Goal: Browse casually

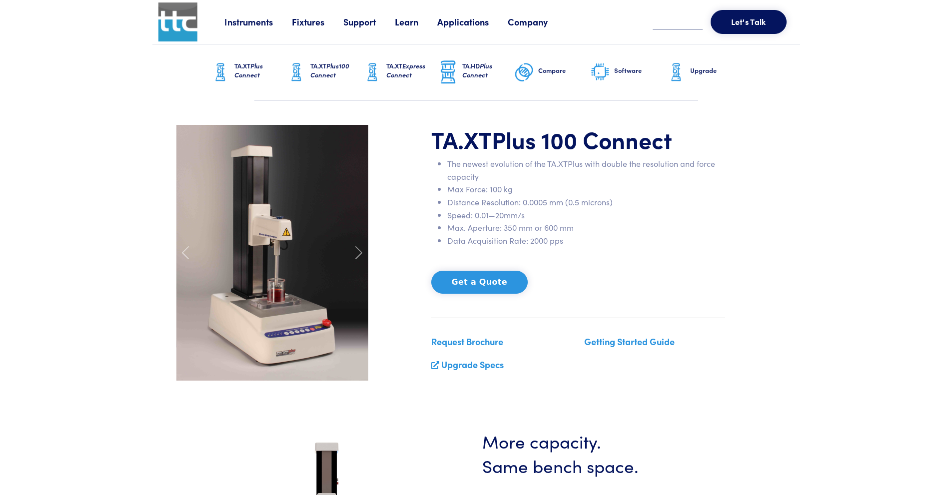
click at [290, 345] on img at bounding box center [272, 253] width 192 height 256
click at [271, 332] on img at bounding box center [272, 253] width 192 height 256
click at [363, 250] on span at bounding box center [359, 253] width 16 height 16
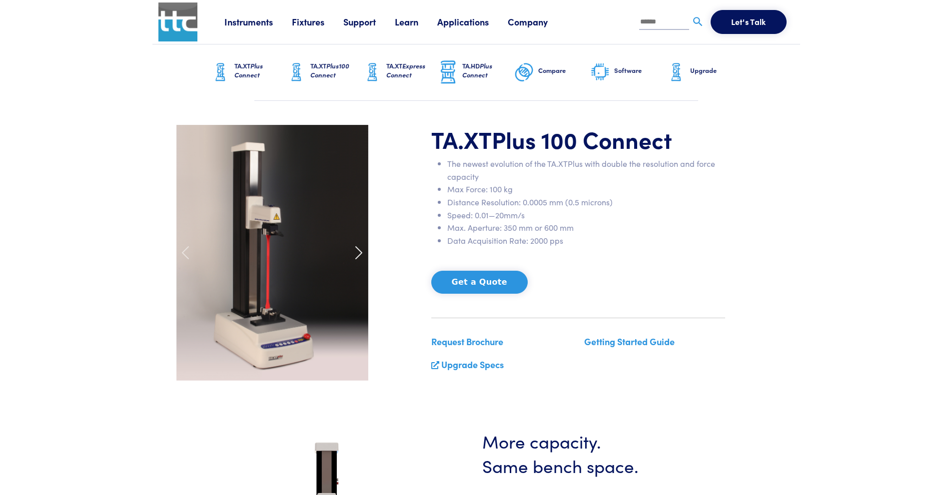
click at [363, 251] on span at bounding box center [359, 253] width 16 height 16
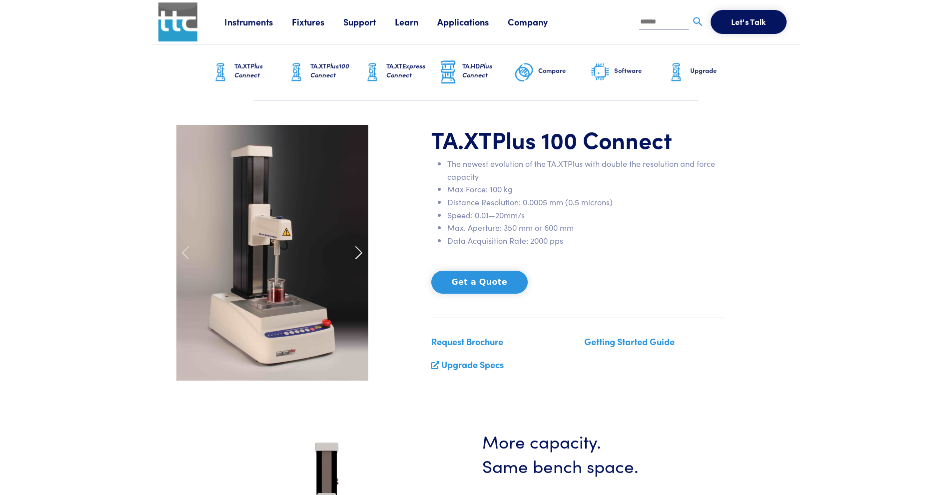
click at [363, 251] on span at bounding box center [359, 253] width 16 height 16
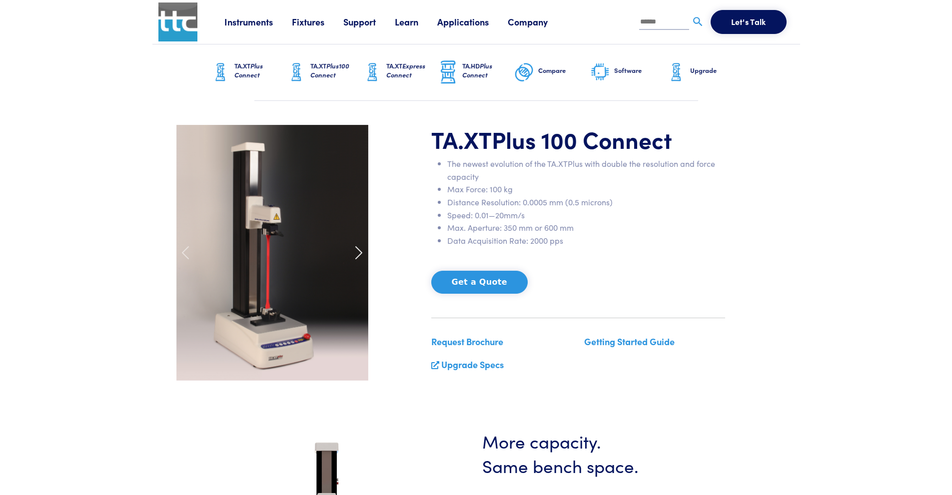
click at [363, 251] on span at bounding box center [359, 253] width 16 height 16
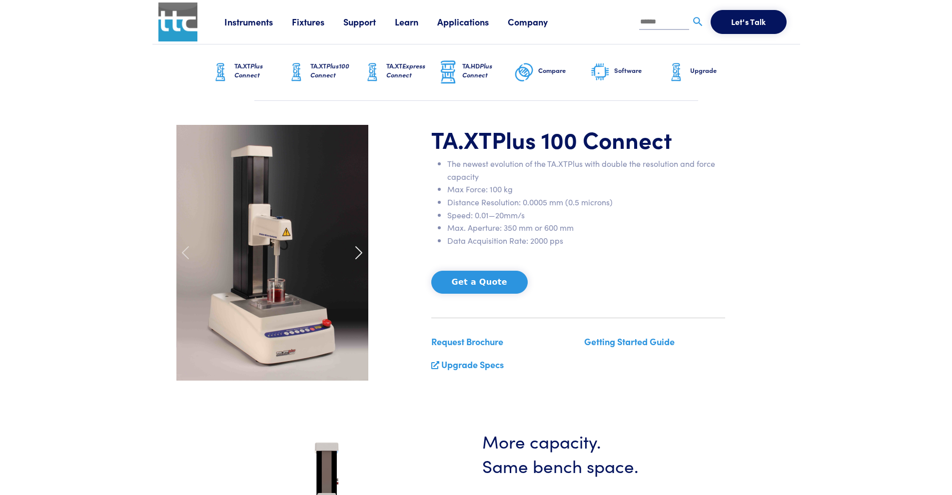
click at [362, 256] on span at bounding box center [359, 253] width 16 height 16
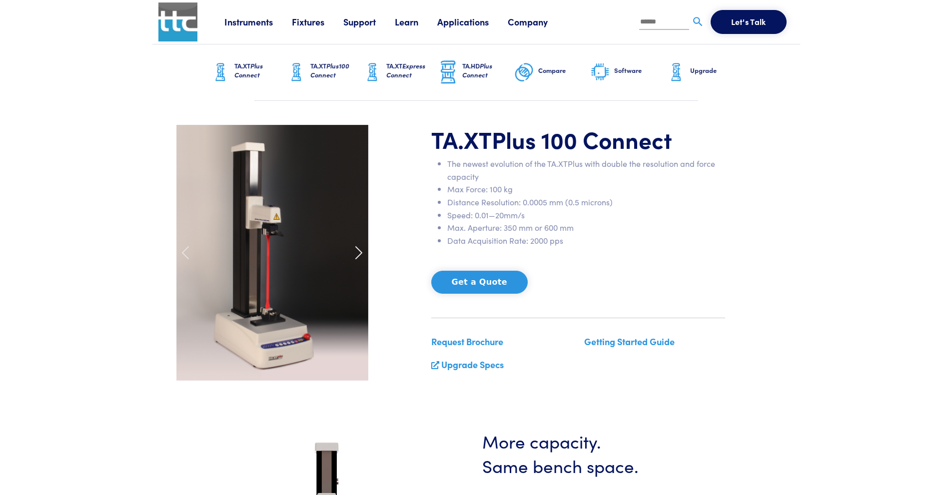
click at [362, 256] on span at bounding box center [359, 253] width 16 height 16
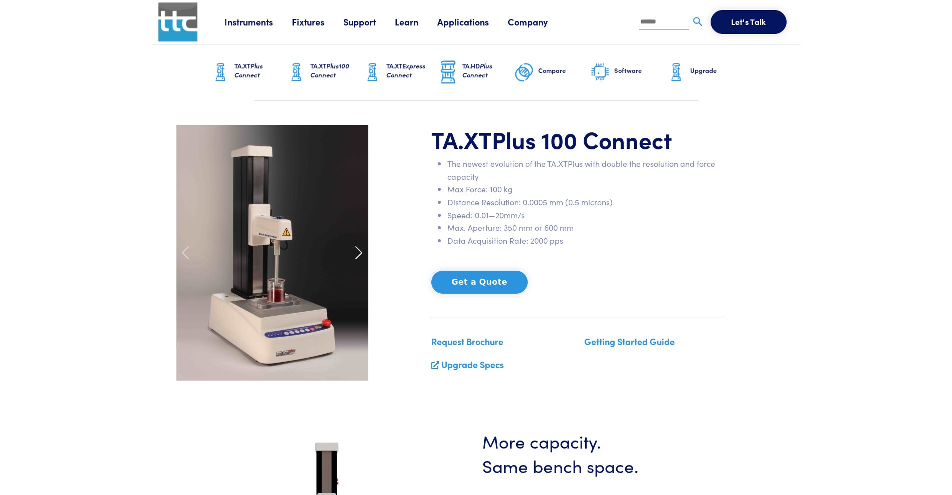
drag, startPoint x: 364, startPoint y: 255, endPoint x: 372, endPoint y: 271, distance: 18.3
click at [367, 262] on div at bounding box center [358, 253] width 30 height 256
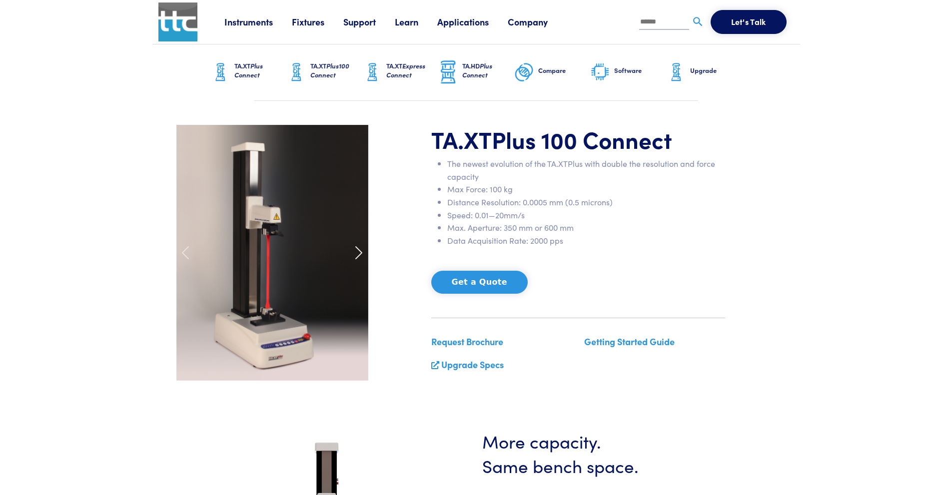
click at [359, 251] on span at bounding box center [359, 253] width 16 height 16
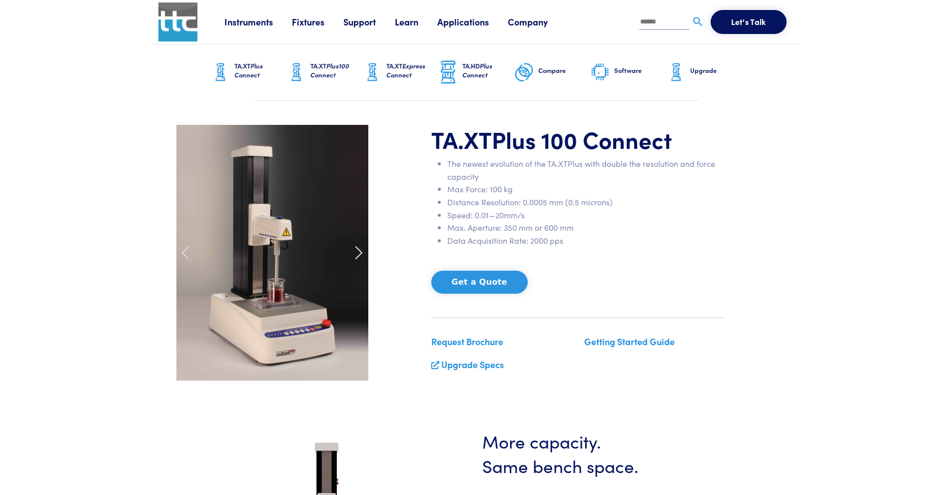
click at [359, 252] on span at bounding box center [359, 253] width 16 height 16
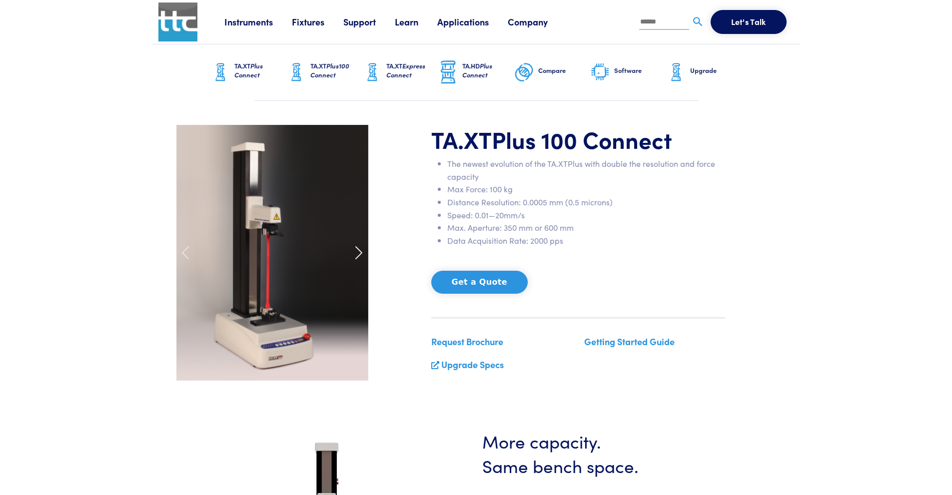
click at [359, 252] on span at bounding box center [359, 253] width 16 height 16
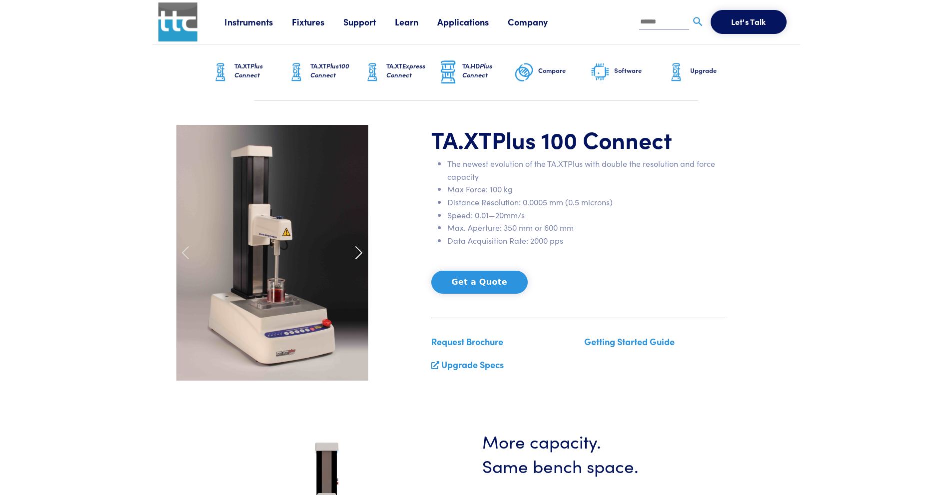
click at [358, 252] on span at bounding box center [359, 253] width 16 height 16
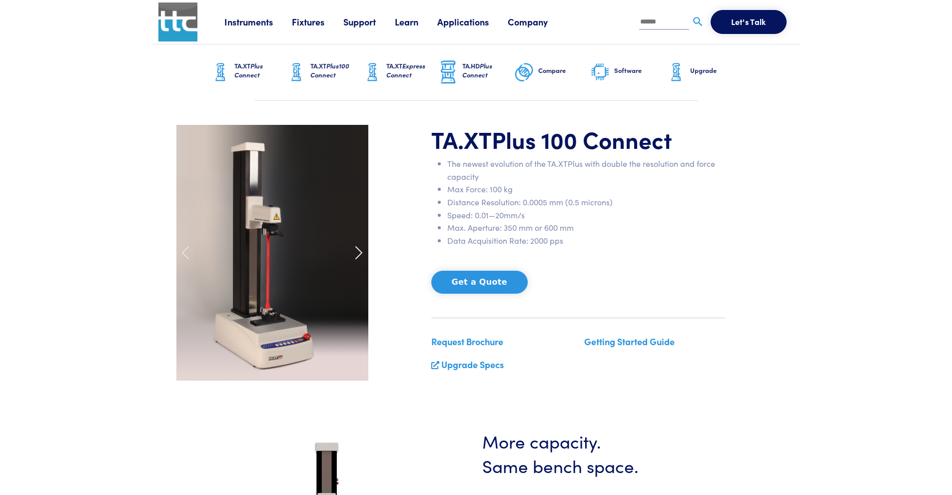
click at [357, 254] on span at bounding box center [359, 253] width 16 height 16
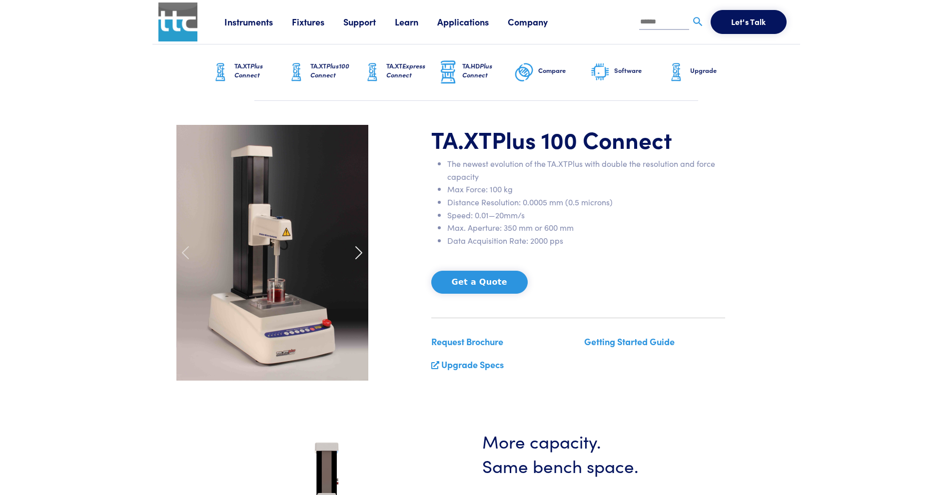
click at [358, 258] on span at bounding box center [359, 253] width 16 height 16
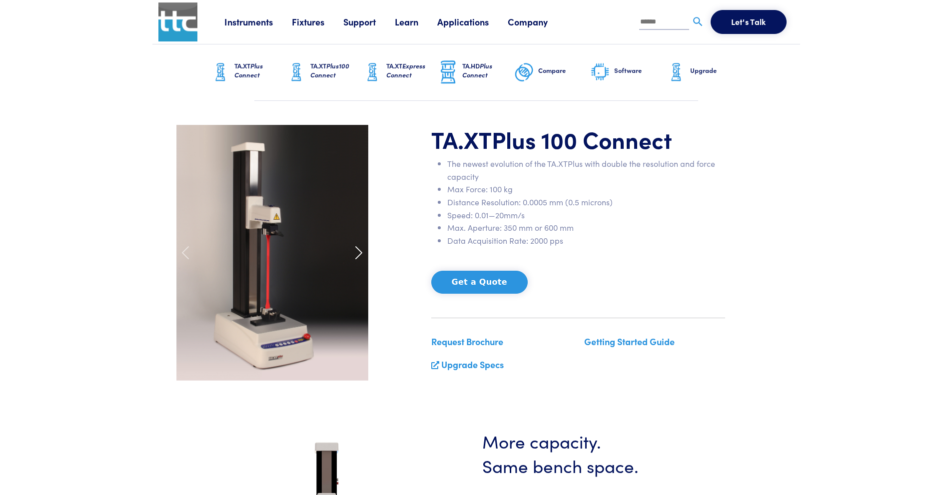
click at [358, 259] on span at bounding box center [359, 253] width 16 height 16
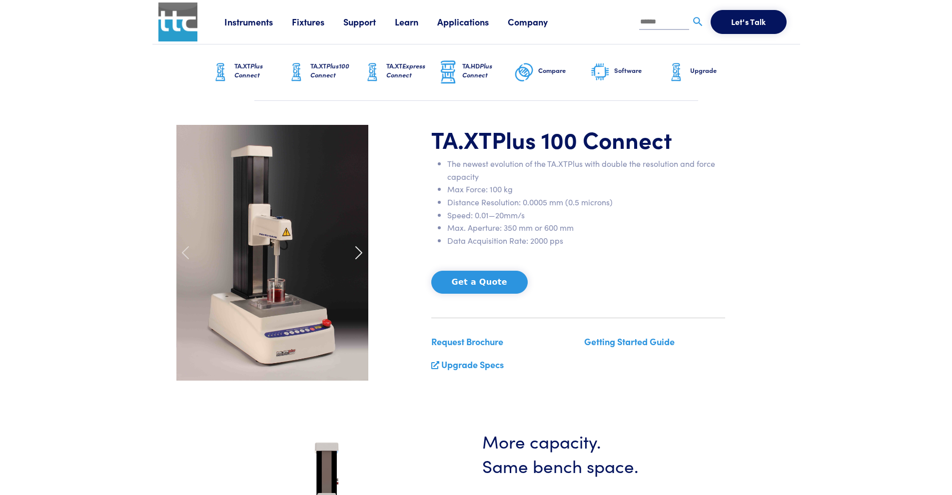
click at [358, 259] on span at bounding box center [359, 253] width 16 height 16
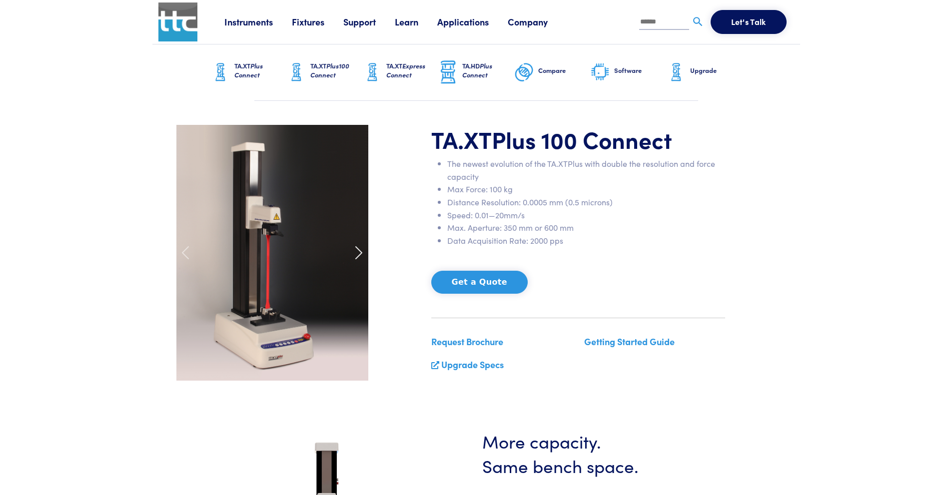
click at [358, 261] on div at bounding box center [358, 253] width 30 height 256
click at [360, 251] on span at bounding box center [359, 253] width 16 height 16
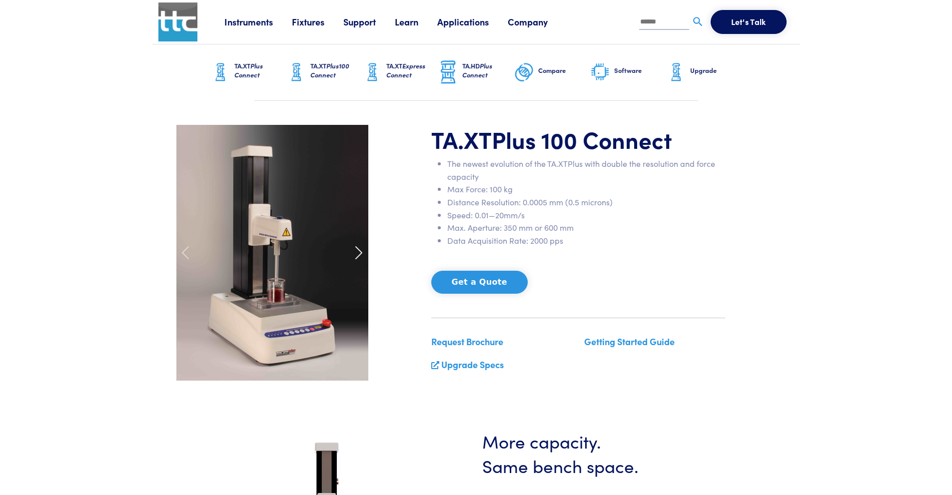
click at [360, 251] on span at bounding box center [359, 253] width 16 height 16
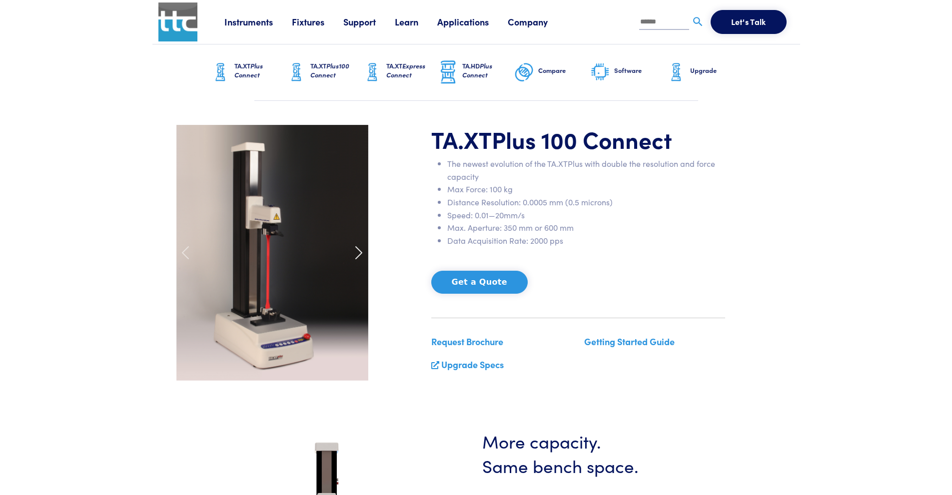
click at [360, 251] on span at bounding box center [359, 253] width 16 height 16
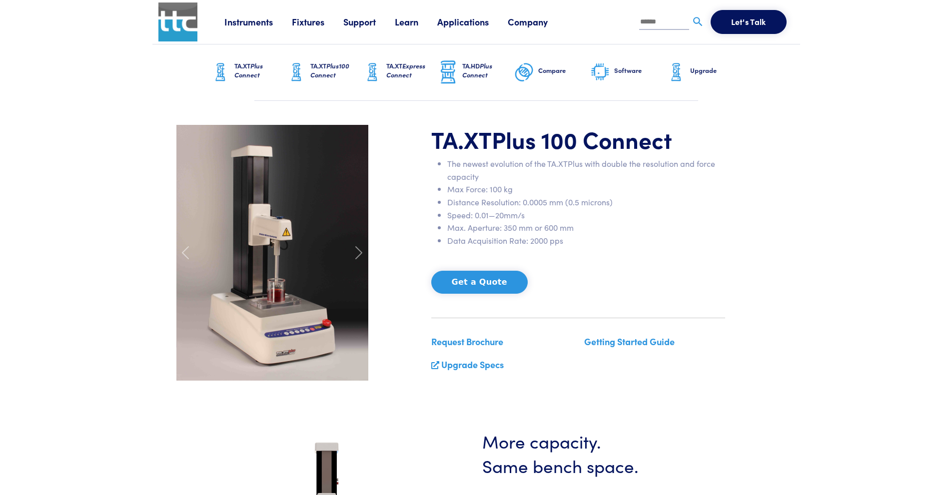
click at [286, 360] on img at bounding box center [272, 253] width 192 height 256
drag, startPoint x: 109, startPoint y: 358, endPoint x: 103, endPoint y: 203, distance: 154.5
